Goal: Transaction & Acquisition: Subscribe to service/newsletter

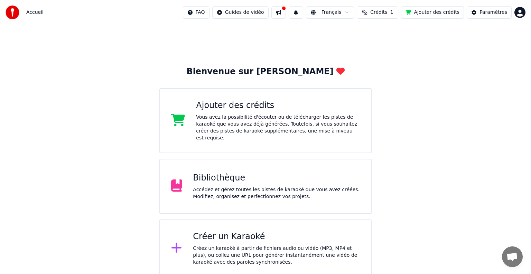
click at [219, 173] on div "Bibliothèque" at bounding box center [276, 178] width 167 height 11
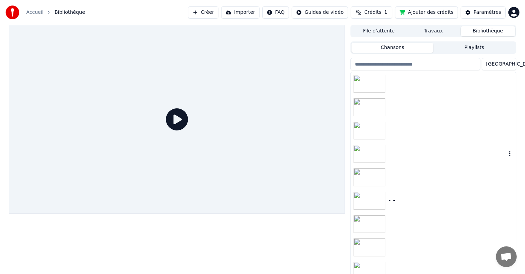
click at [387, 162] on div at bounding box center [370, 154] width 35 height 18
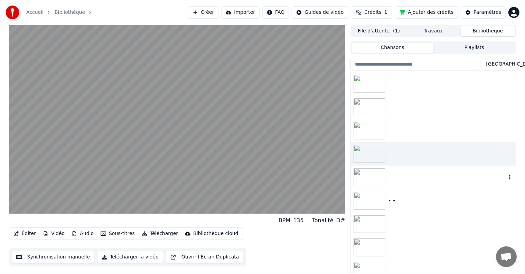
click at [383, 176] on img at bounding box center [369, 178] width 32 height 18
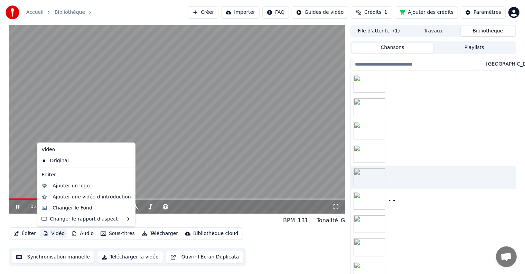
click at [53, 234] on button "Vidéo" at bounding box center [53, 234] width 27 height 10
click at [151, 207] on icon at bounding box center [150, 207] width 7 height 6
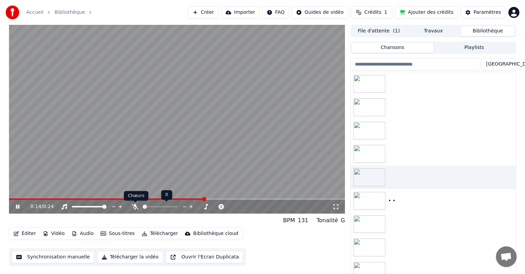
click at [133, 205] on icon at bounding box center [135, 207] width 7 height 6
click at [55, 235] on button "Vidéo" at bounding box center [53, 234] width 27 height 10
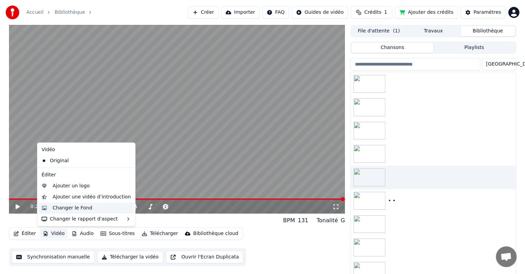
click at [69, 209] on div "Changer le Fond" at bounding box center [73, 208] width 40 height 7
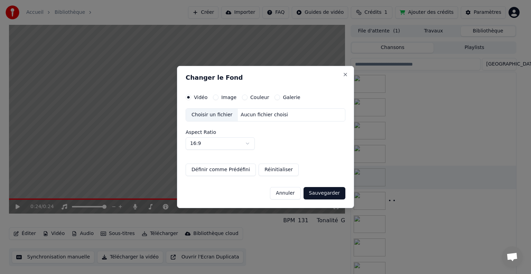
click at [243, 97] on button "Couleur" at bounding box center [245, 98] width 6 height 6
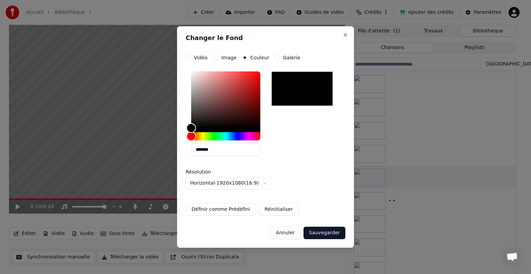
click at [290, 232] on button "Annuler" at bounding box center [285, 233] width 30 height 12
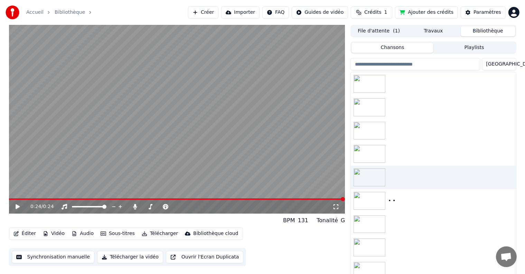
click at [60, 235] on button "Vidéo" at bounding box center [53, 234] width 27 height 10
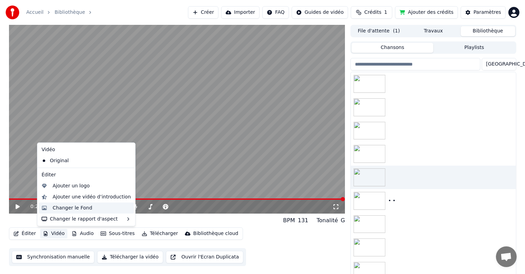
click at [71, 211] on div "Changer le Fond" at bounding box center [73, 208] width 40 height 7
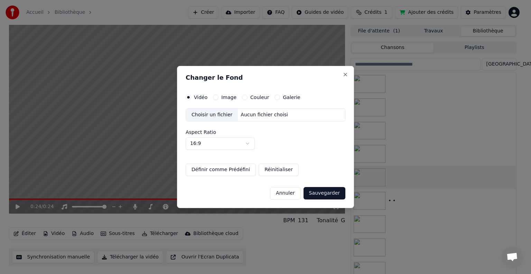
click at [219, 100] on div "Image" at bounding box center [224, 98] width 23 height 6
click at [213, 96] on button "Image" at bounding box center [216, 98] width 6 height 6
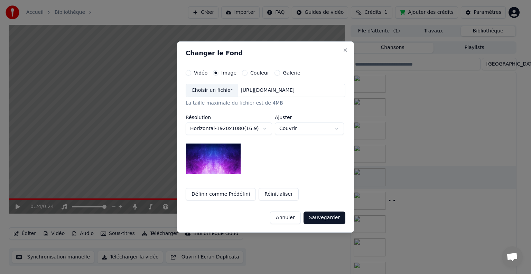
click at [220, 91] on div "Choisir un fichier" at bounding box center [212, 90] width 52 height 12
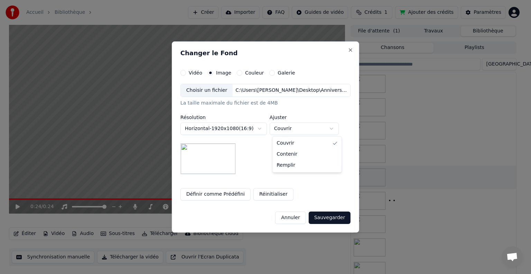
click at [334, 131] on body "**********" at bounding box center [262, 137] width 525 height 274
select select "*******"
click at [324, 216] on button "Sauvegarder" at bounding box center [330, 218] width 42 height 12
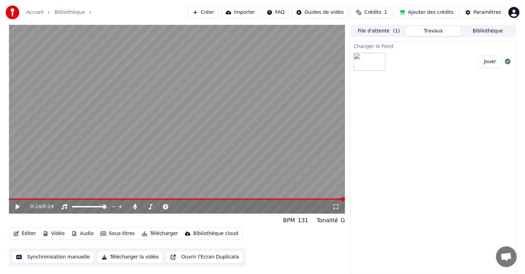
click at [15, 208] on icon at bounding box center [23, 207] width 16 height 6
click at [14, 206] on div "0:17 / 0:24" at bounding box center [177, 207] width 331 height 7
click at [9, 200] on span at bounding box center [9, 199] width 0 height 1
click at [17, 209] on icon at bounding box center [18, 207] width 4 height 5
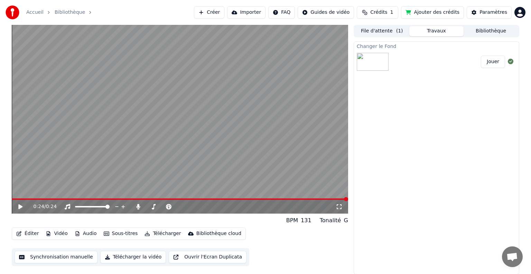
click at [513, 12] on html "Accueil Bibliothèque Créer Importer FAQ Guides de vidéo Crédits 1 Ajouter des c…" at bounding box center [265, 137] width 531 height 274
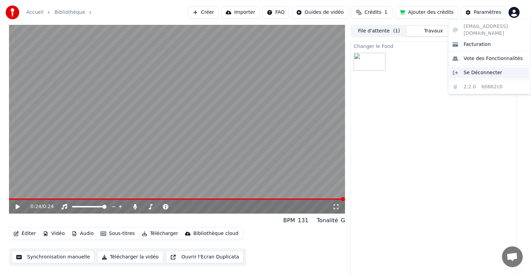
click at [479, 67] on div "Se Déconnecter" at bounding box center [489, 72] width 79 height 11
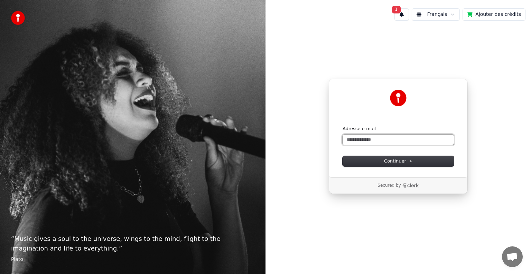
click at [374, 137] on input "Adresse e-mail" at bounding box center [397, 140] width 111 height 10
type input "*"
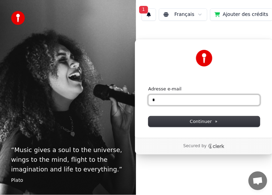
click at [177, 97] on input "*" at bounding box center [203, 100] width 111 height 10
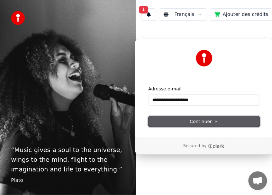
click at [202, 123] on span "Continuer" at bounding box center [204, 121] width 28 height 6
type input "**********"
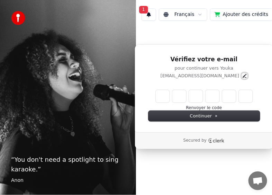
click at [243, 75] on icon "Edit" at bounding box center [245, 76] width 4 height 4
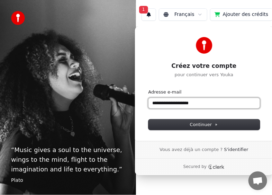
drag, startPoint x: 214, startPoint y: 105, endPoint x: 137, endPoint y: 102, distance: 77.1
click at [137, 102] on div "**********" at bounding box center [203, 83] width 139 height 115
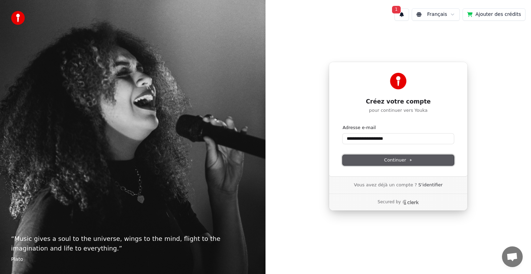
click at [377, 160] on button "Continuer" at bounding box center [397, 160] width 111 height 10
type input "**********"
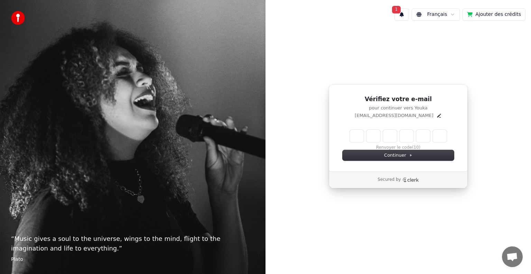
click at [354, 137] on input "Enter verification code" at bounding box center [398, 136] width 97 height 12
type input "******"
